Goal: Complete application form: Complete application form

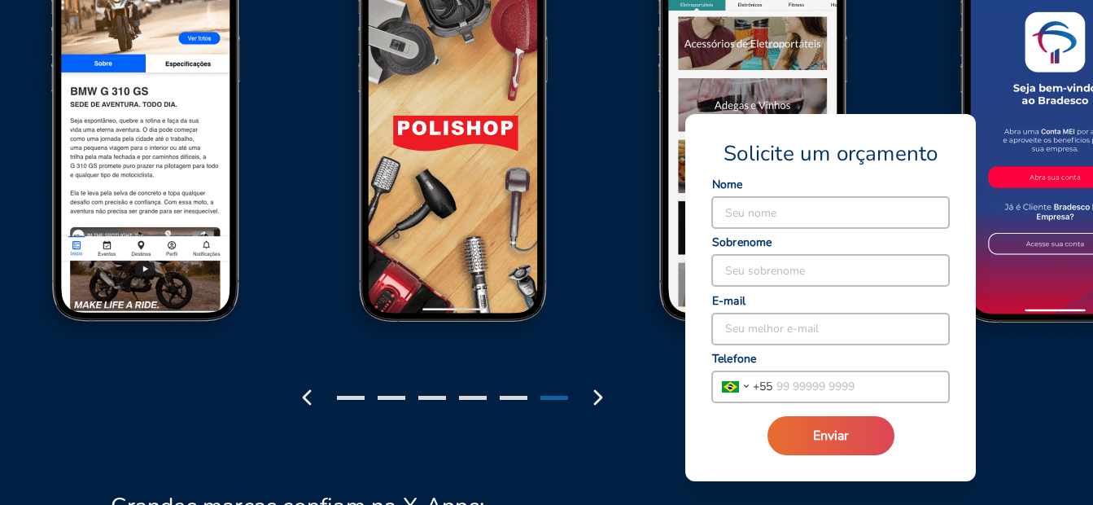
scroll to position [2361, 0]
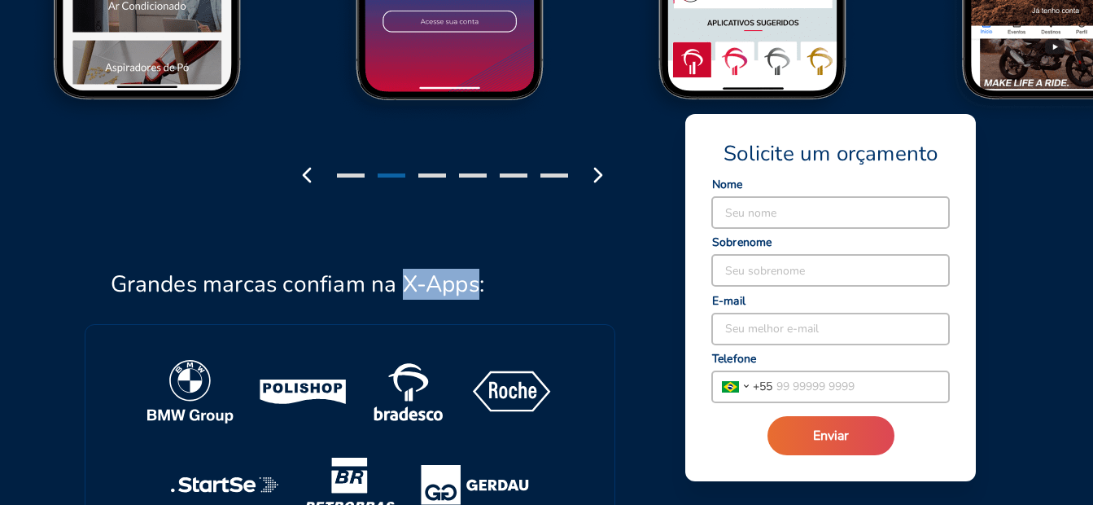
drag, startPoint x: 400, startPoint y: 226, endPoint x: 480, endPoint y: 225, distance: 79.8
click at [480, 270] on h2 "Grandes marcas confiam na X-Apps:" at bounding box center [298, 284] width 375 height 28
copy h2 "X-Apps"
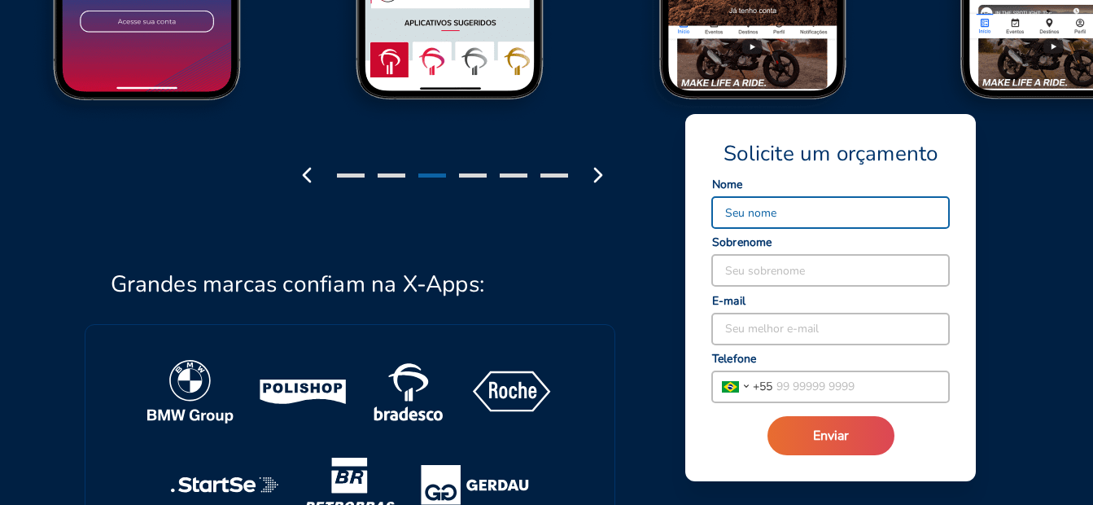
click at [801, 219] on input at bounding box center [830, 212] width 237 height 31
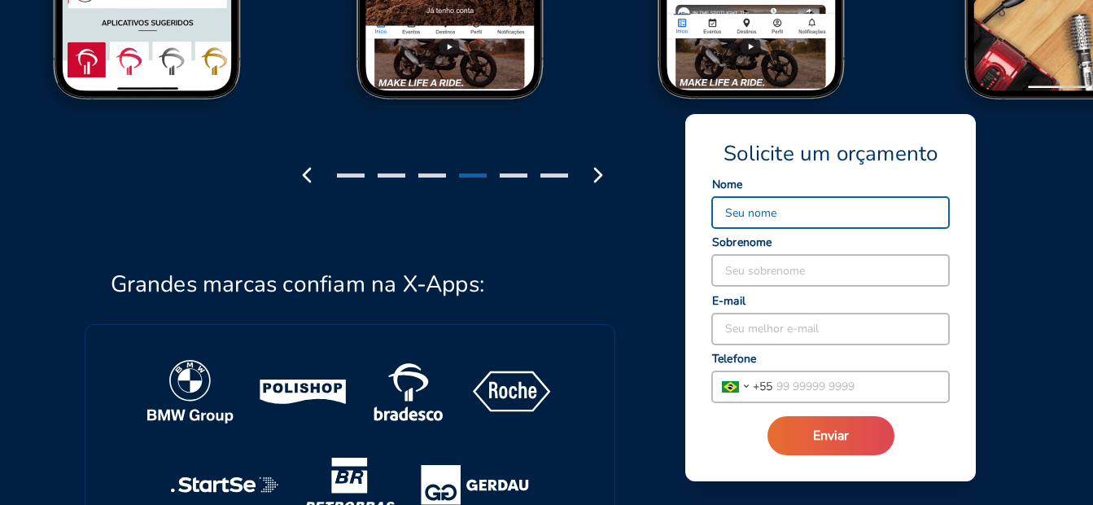
type input "[PERSON_NAME]"
type input "[DEMOGRAPHIC_DATA]"
type input "[EMAIL_ADDRESS][DOMAIN_NAME]"
type input "55 11 93802 6229"
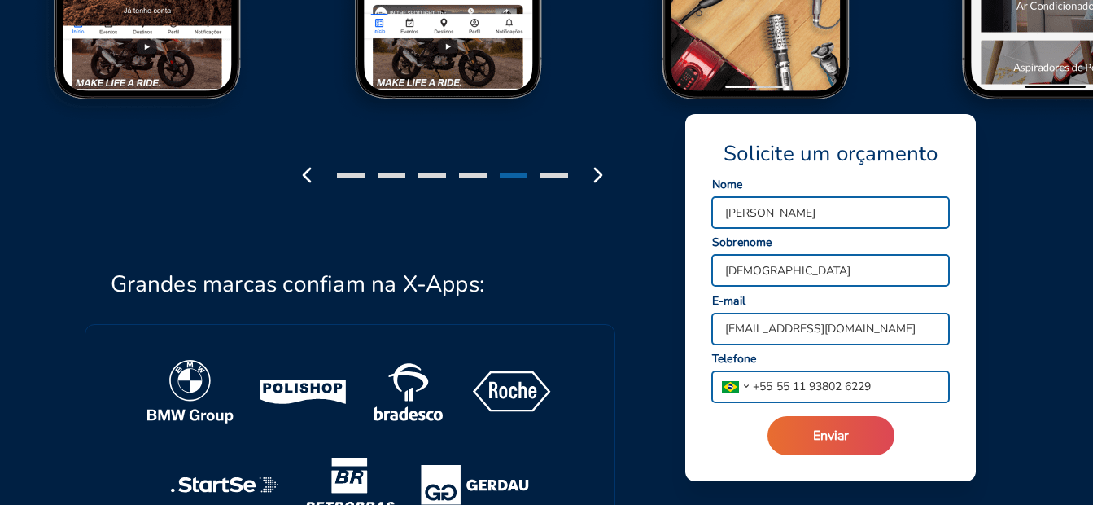
drag, startPoint x: 765, startPoint y: 333, endPoint x: 599, endPoint y: 334, distance: 165.3
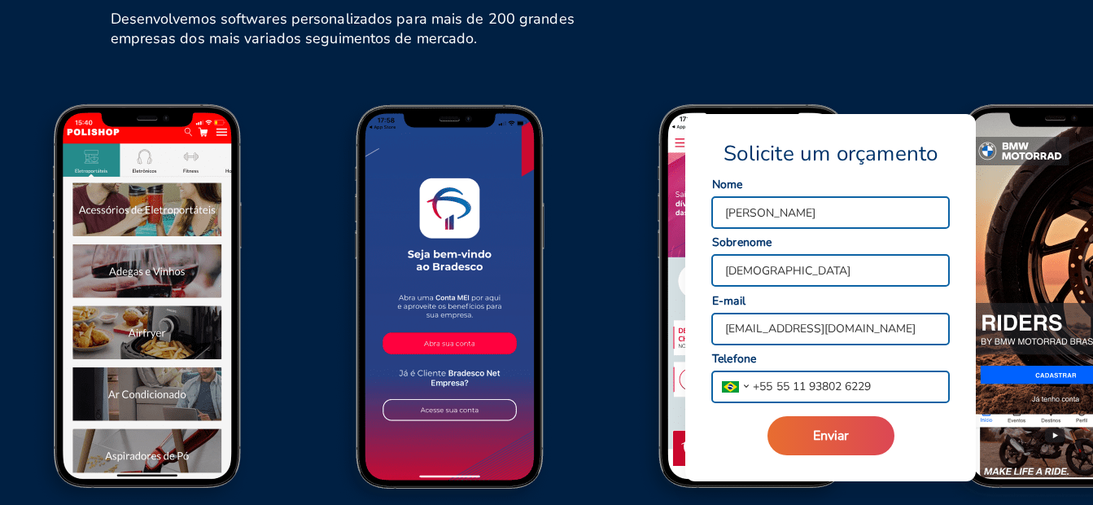
scroll to position [1954, 0]
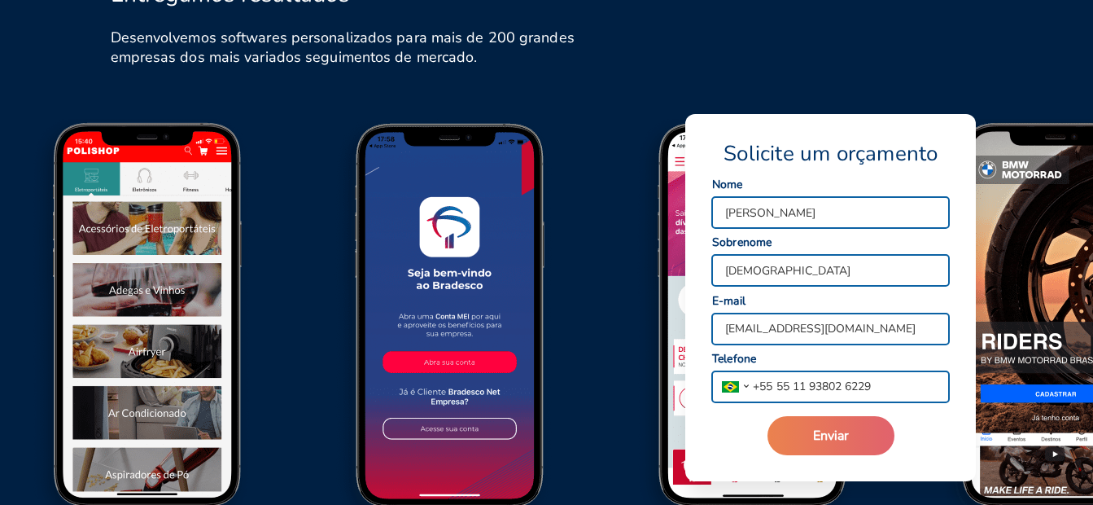
type input "[EMAIL_ADDRESS][DOMAIN_NAME]"
click at [824, 436] on span "Enviar" at bounding box center [831, 436] width 36 height 18
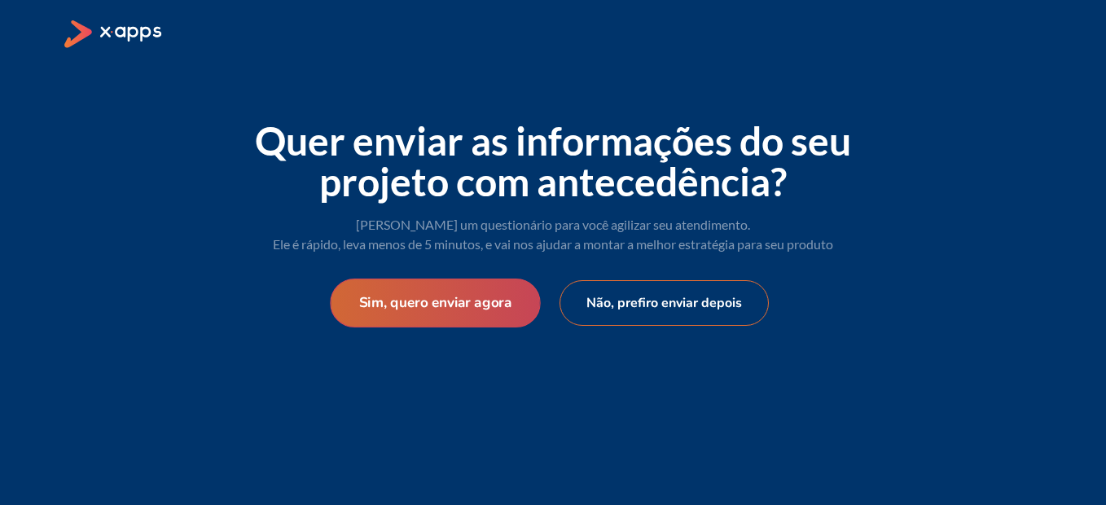
click at [480, 305] on button "Sim, quero enviar agora" at bounding box center [435, 302] width 210 height 49
